Goal: Task Accomplishment & Management: Manage account settings

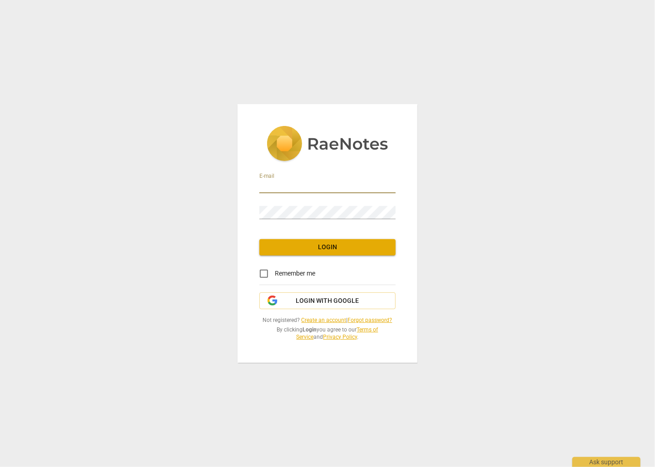
click at [323, 190] on input "email" at bounding box center [328, 186] width 136 height 13
type input "hara.amy@mayo.edu"
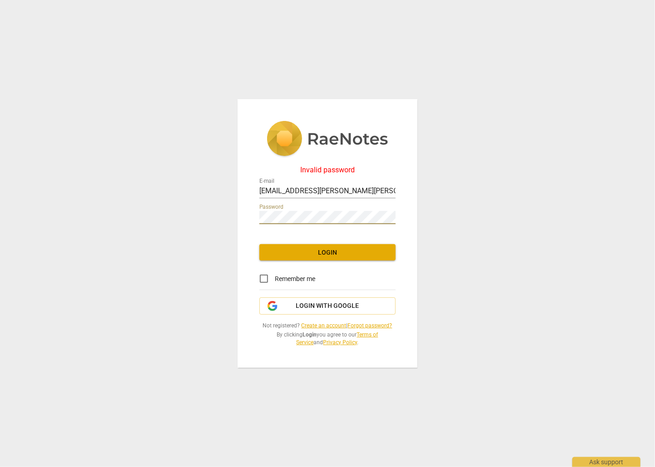
click at [259, 221] on div "Invalid password E-mail hara.amy@mayo.edu Password Login Remember me Login with…" at bounding box center [328, 233] width 180 height 269
click at [271, 251] on span "Login" at bounding box center [328, 252] width 122 height 9
click at [250, 220] on div "Invalid password E-mail hara.amy@mayo.edu Password Login Remember me Login with…" at bounding box center [328, 233] width 180 height 269
click at [299, 250] on span "Login" at bounding box center [328, 252] width 122 height 9
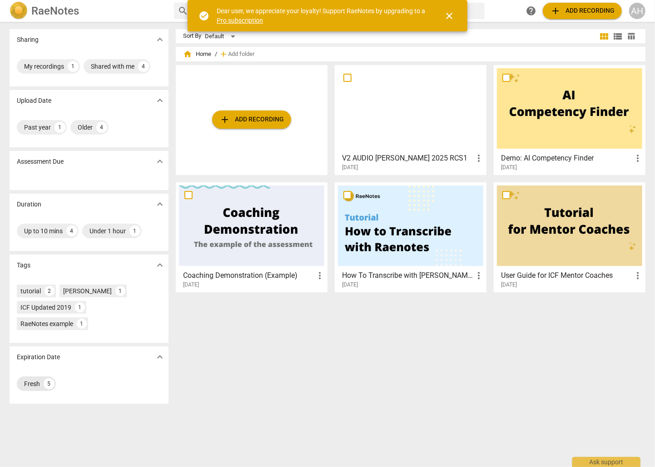
click at [26, 384] on div "Fresh" at bounding box center [32, 383] width 16 height 9
click at [29, 383] on div "Fresh" at bounding box center [32, 383] width 16 height 9
drag, startPoint x: 29, startPoint y: 383, endPoint x: 47, endPoint y: 386, distance: 19.0
click at [47, 386] on div "5" at bounding box center [49, 383] width 11 height 11
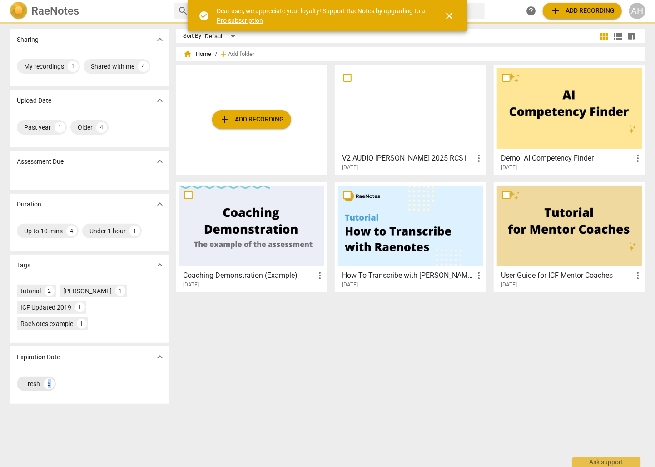
click at [47, 386] on div "5" at bounding box center [49, 383] width 11 height 11
click at [448, 15] on span "close" at bounding box center [449, 15] width 11 height 11
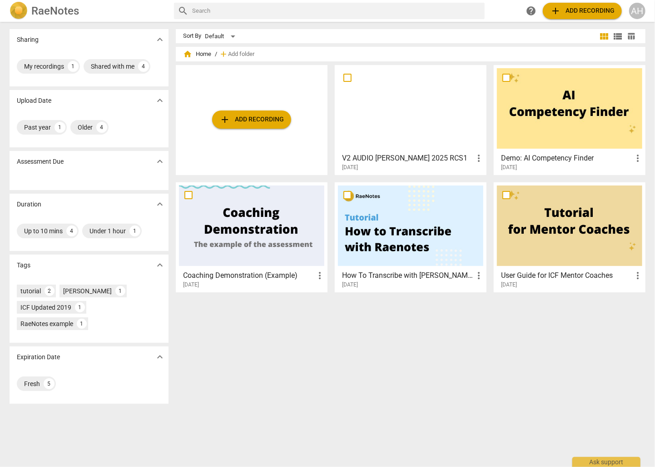
click at [254, 117] on span "add Add recording" at bounding box center [252, 119] width 65 height 11
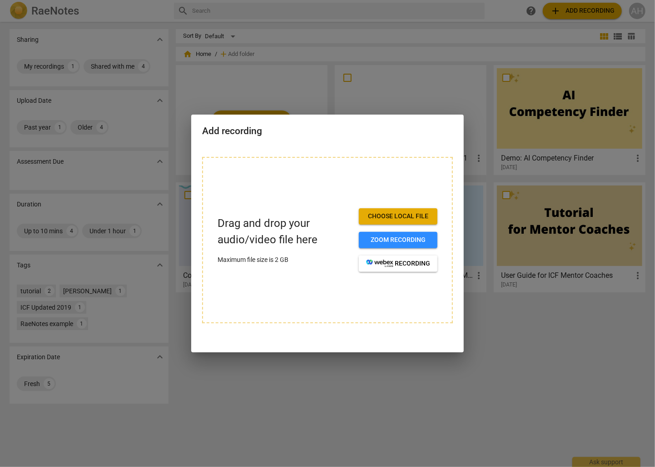
click at [323, 83] on div at bounding box center [327, 233] width 655 height 467
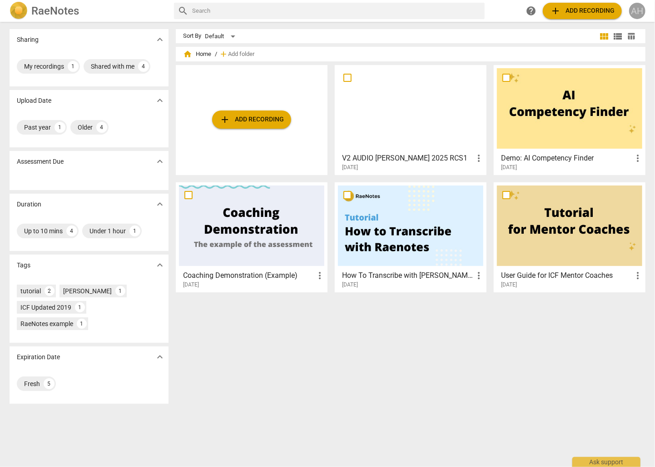
click at [640, 7] on div "AH" at bounding box center [638, 11] width 16 height 16
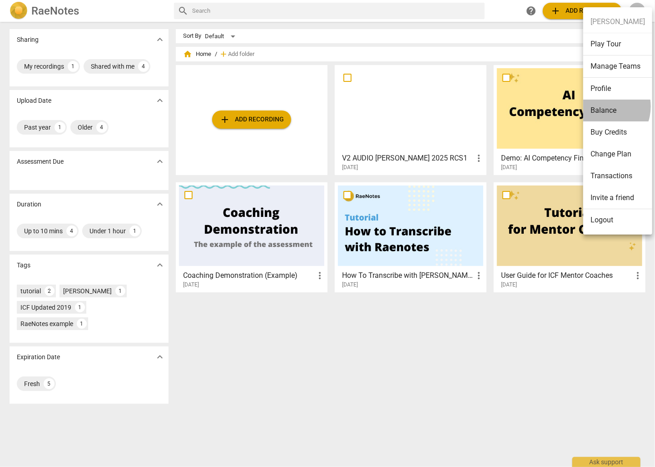
click at [602, 106] on li "Balance" at bounding box center [618, 111] width 69 height 22
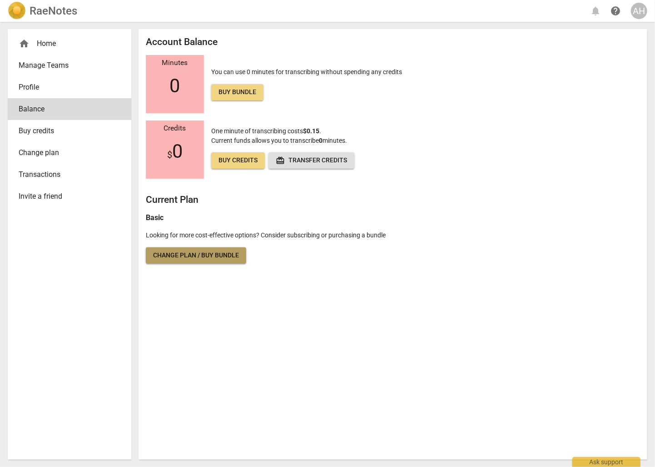
click at [205, 255] on span "Change plan / Buy bundle" at bounding box center [196, 255] width 86 height 9
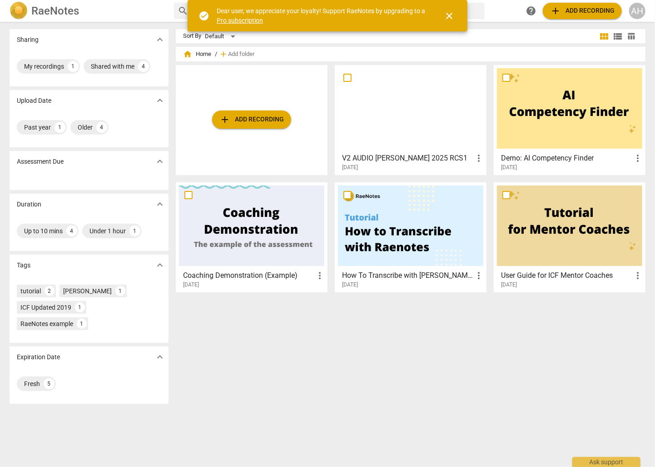
click at [640, 11] on div "AH" at bounding box center [638, 11] width 16 height 16
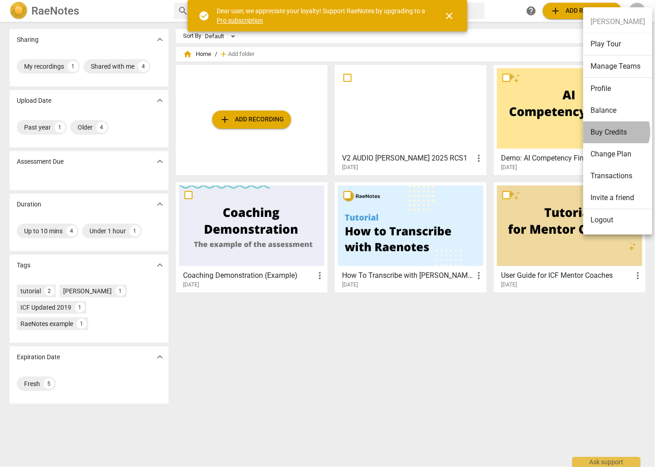
click at [614, 131] on li "Buy Credits" at bounding box center [618, 132] width 69 height 22
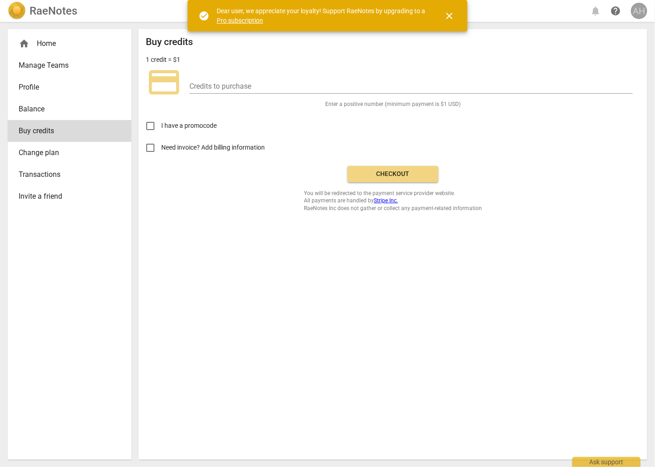
click at [636, 14] on div "AH" at bounding box center [639, 11] width 16 height 16
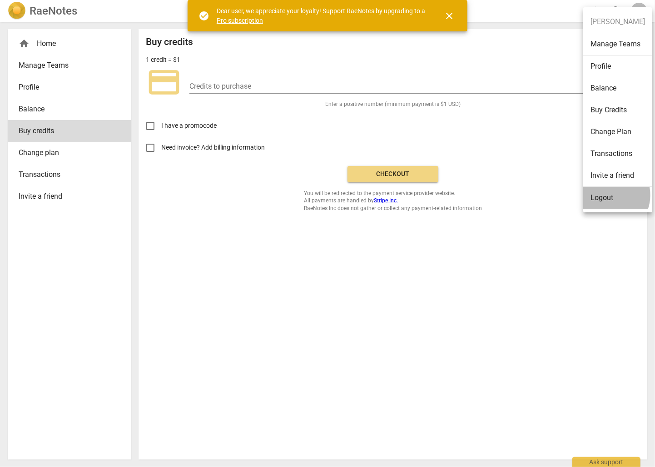
click at [607, 195] on li "Logout" at bounding box center [618, 198] width 69 height 22
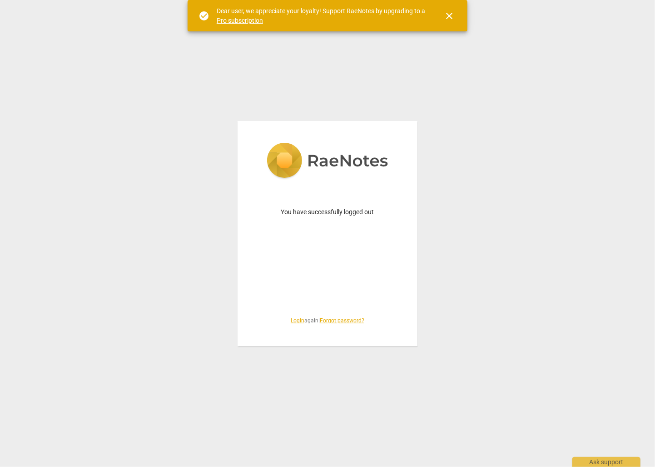
click at [451, 17] on span "close" at bounding box center [449, 15] width 11 height 11
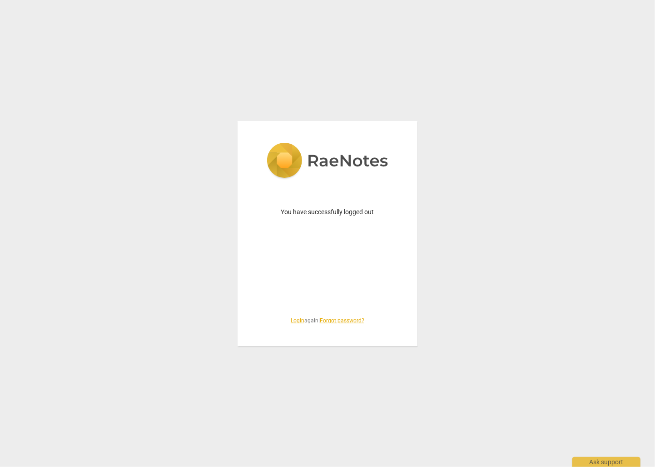
click at [291, 321] on link "Login" at bounding box center [298, 320] width 14 height 6
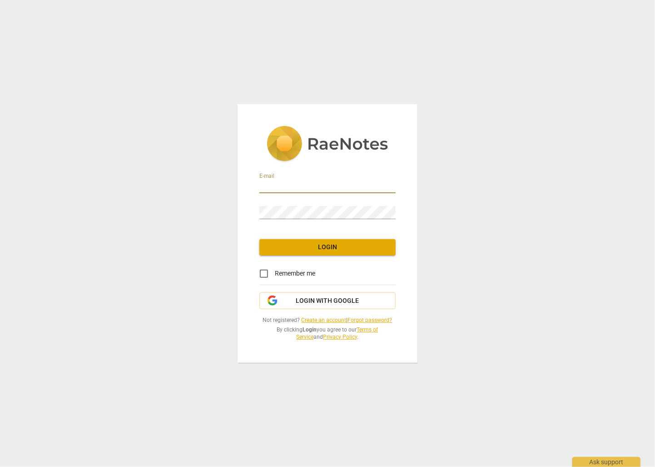
click at [300, 182] on input "email" at bounding box center [328, 186] width 136 height 13
type input "aharakuo@"
